Goal: Find specific page/section: Find specific page/section

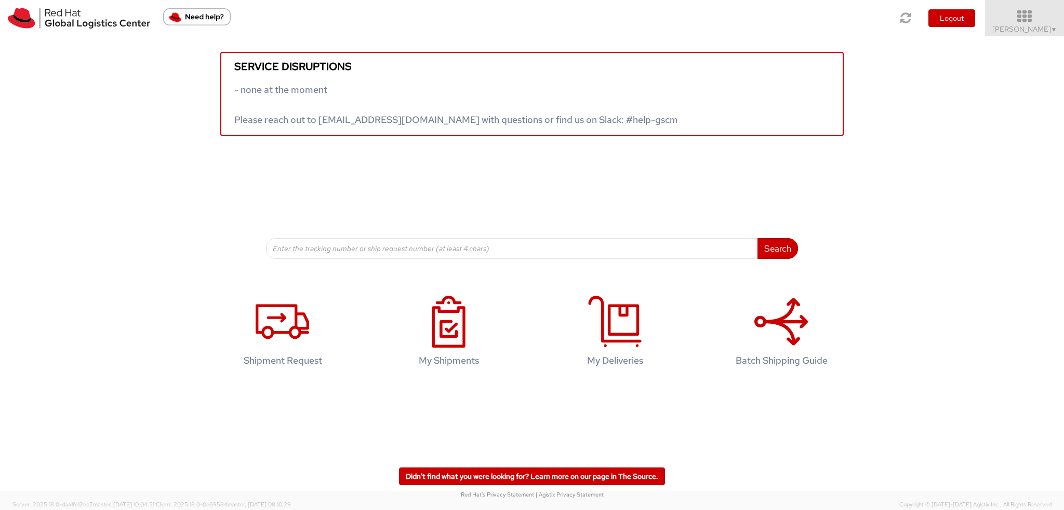
click at [1051, 22] on icon at bounding box center [1024, 16] width 91 height 15
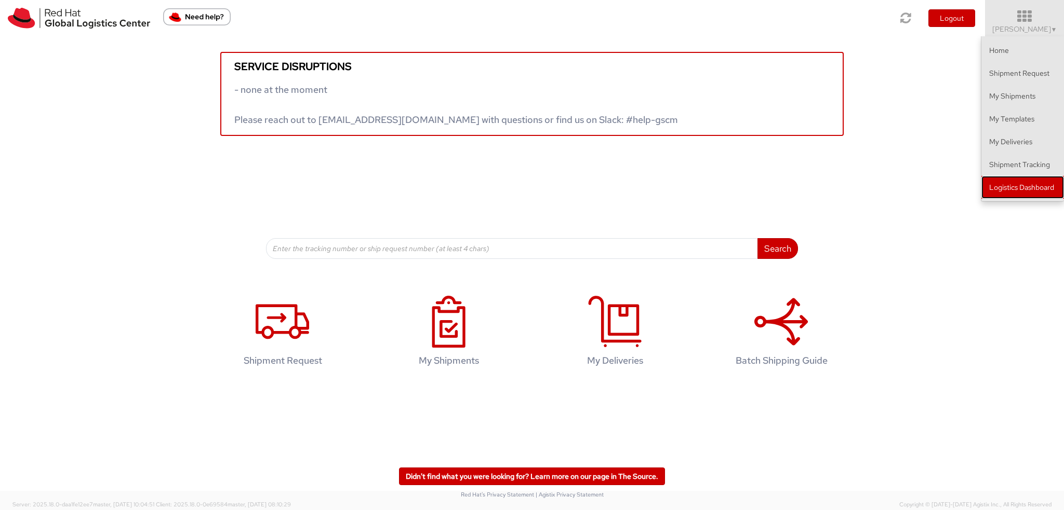
click at [1016, 195] on link "Logistics Dashboard" at bounding box center [1022, 187] width 83 height 23
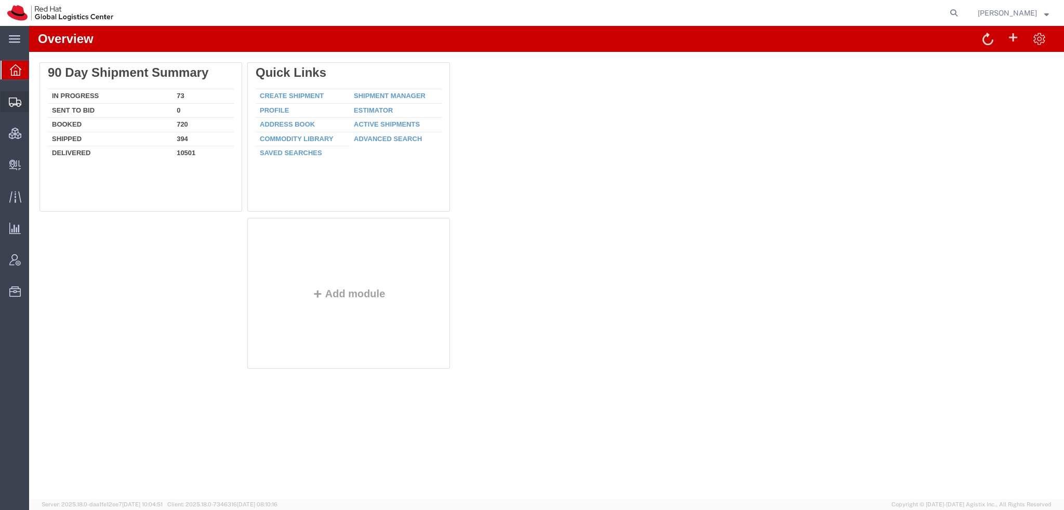
click at [0, 0] on span "Shipment Manager" at bounding box center [0, 0] width 0 height 0
